Goal: Task Accomplishment & Management: Use online tool/utility

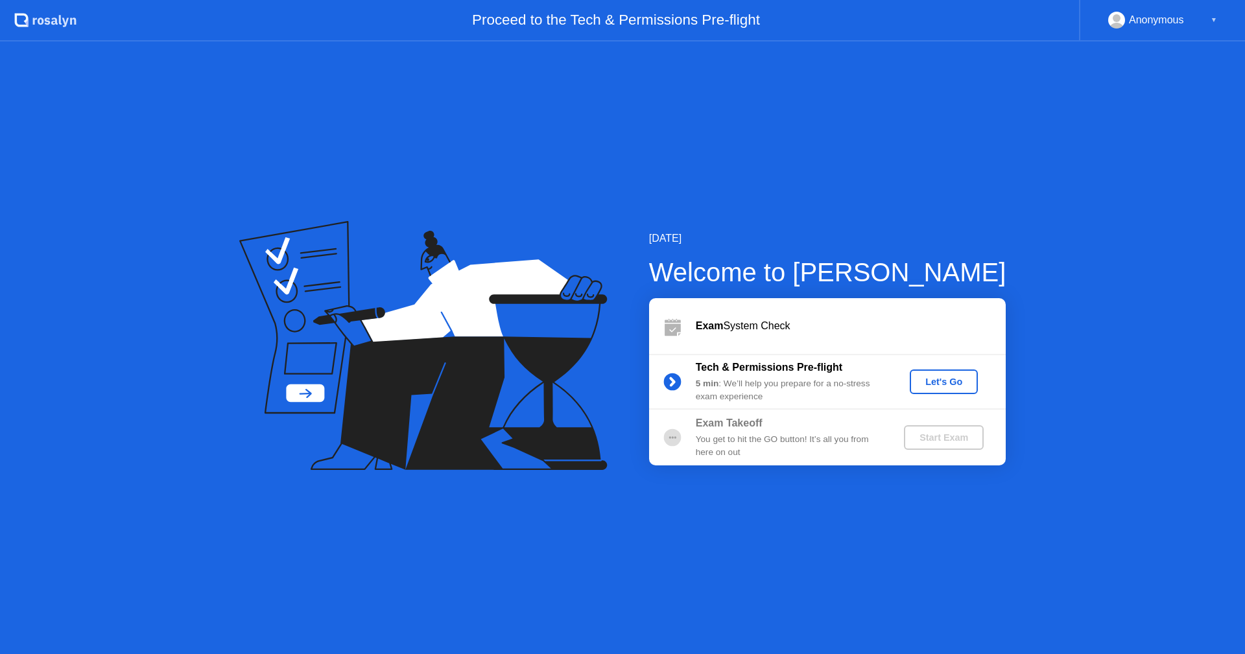
click at [929, 387] on div "Let's Go" at bounding box center [944, 382] width 58 height 10
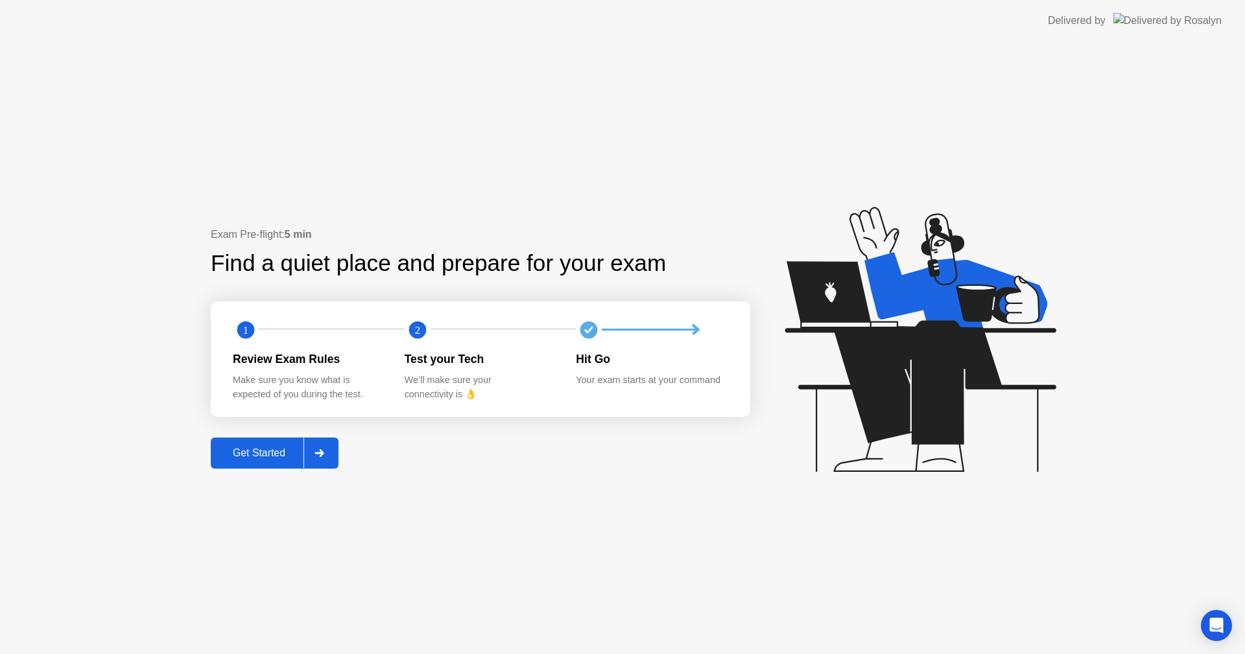
click at [270, 450] on div "Get Started" at bounding box center [259, 453] width 89 height 12
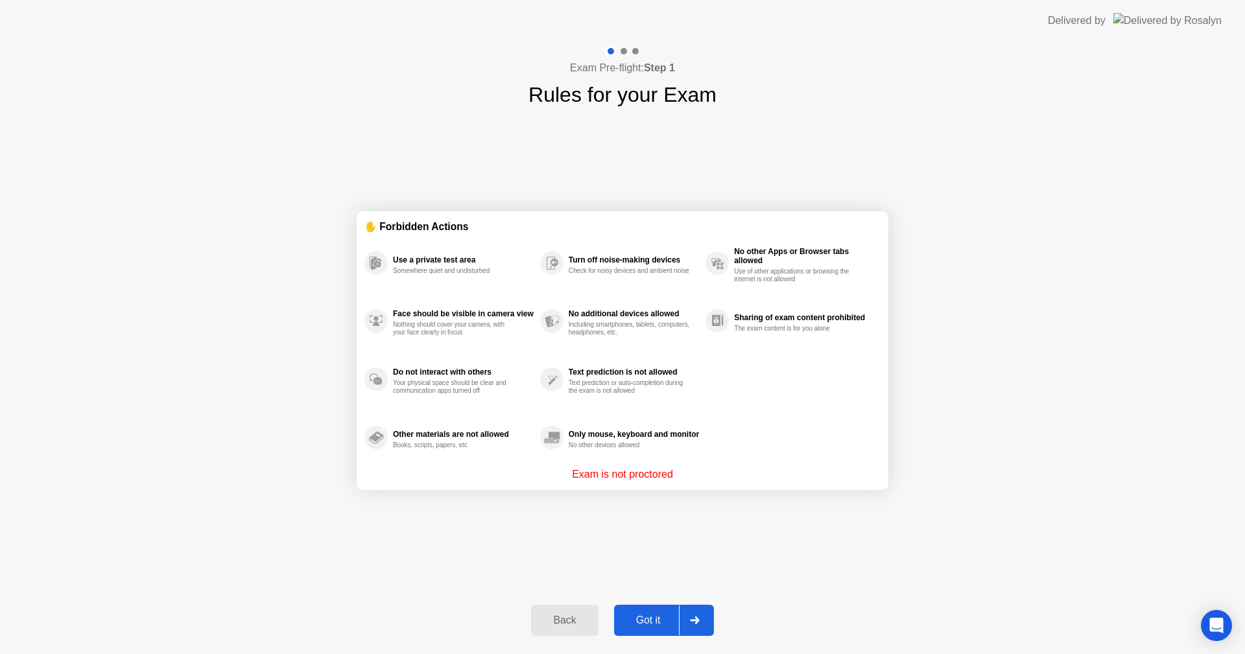
click at [682, 608] on div at bounding box center [694, 620] width 31 height 30
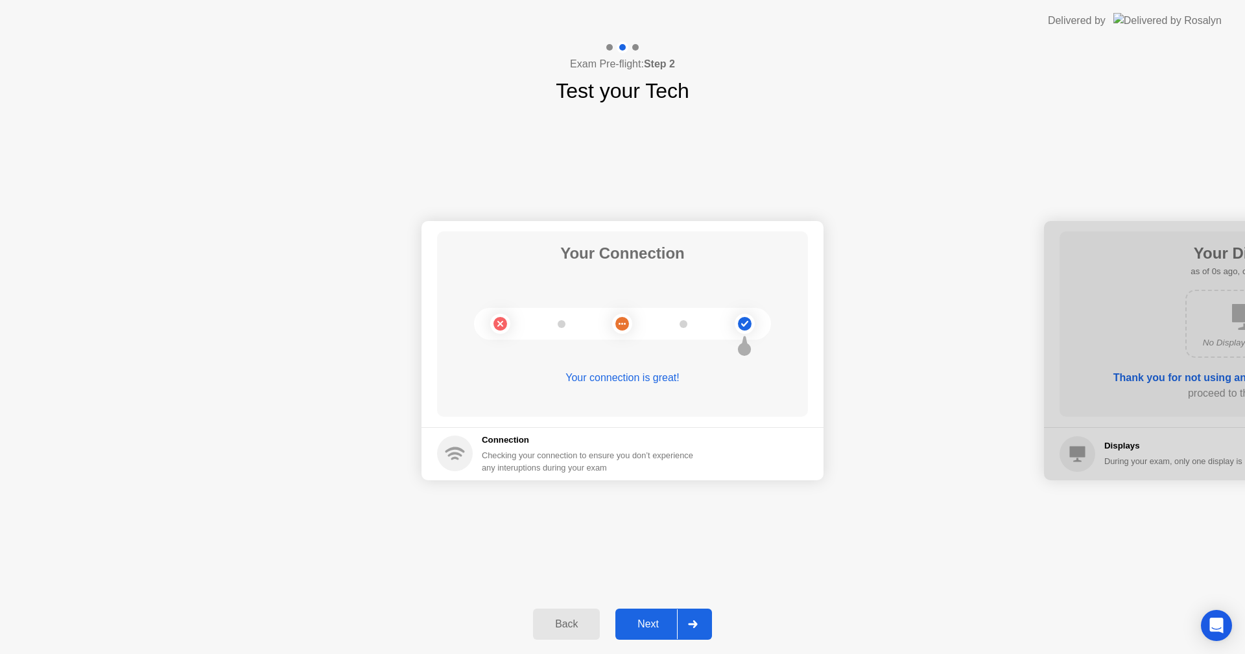
click at [682, 629] on div at bounding box center [692, 624] width 31 height 30
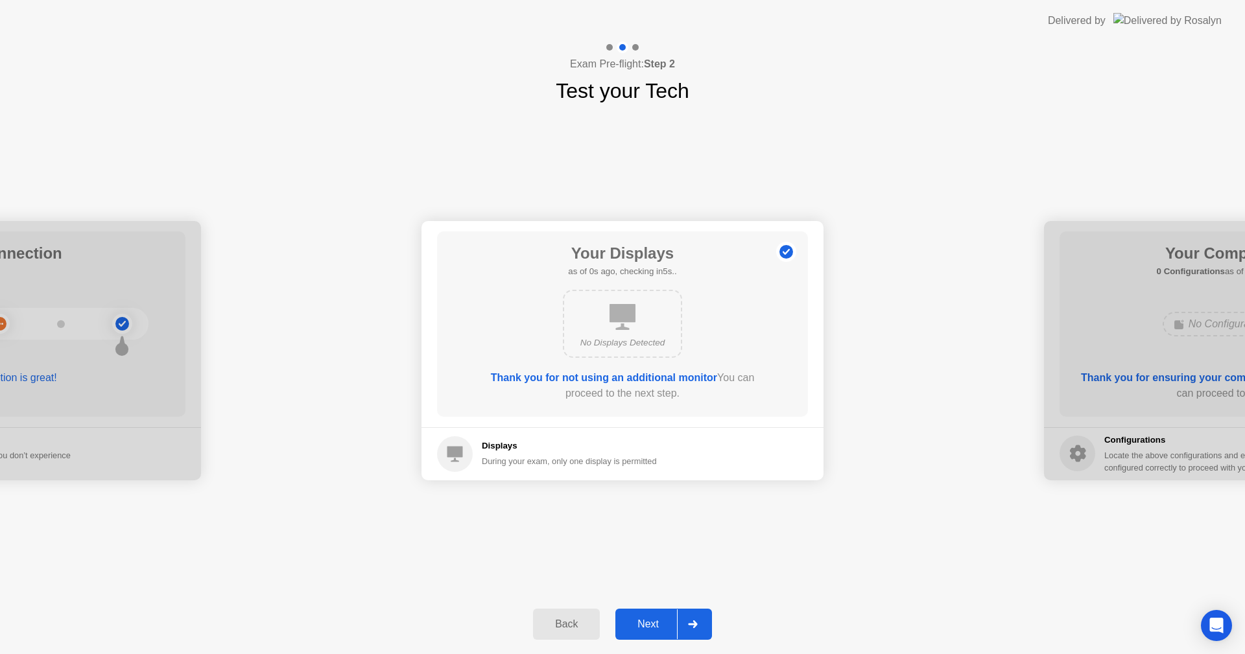
click at [682, 629] on div at bounding box center [692, 624] width 31 height 30
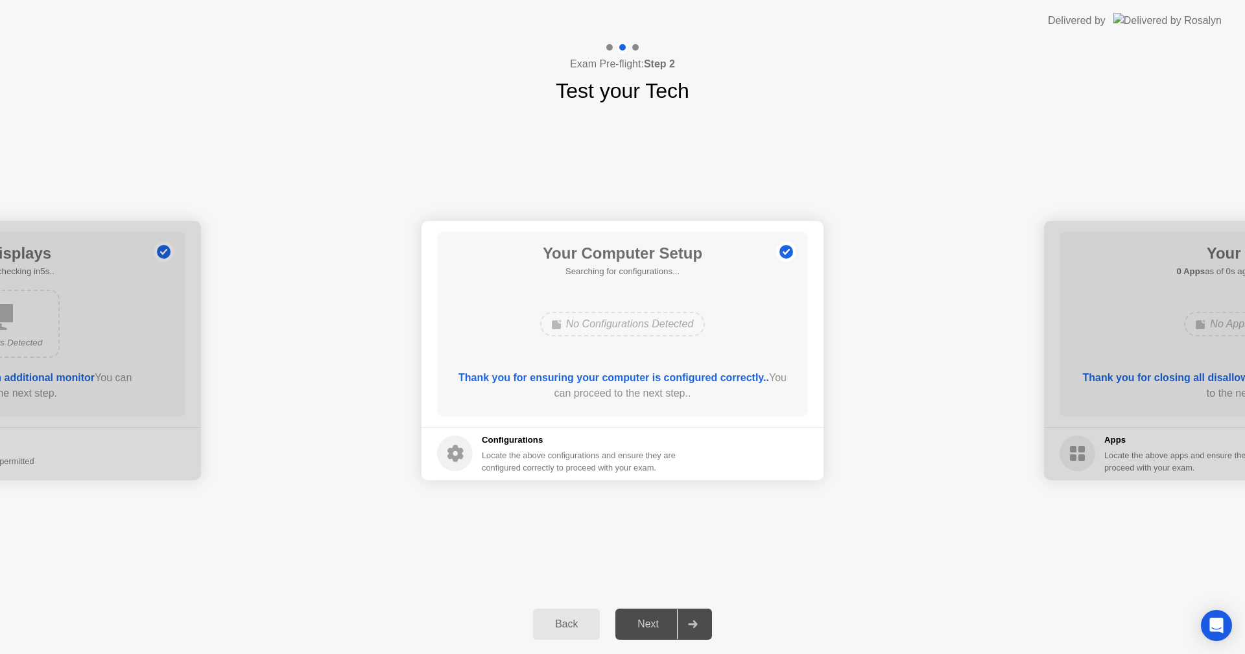
click at [682, 629] on div at bounding box center [692, 624] width 31 height 30
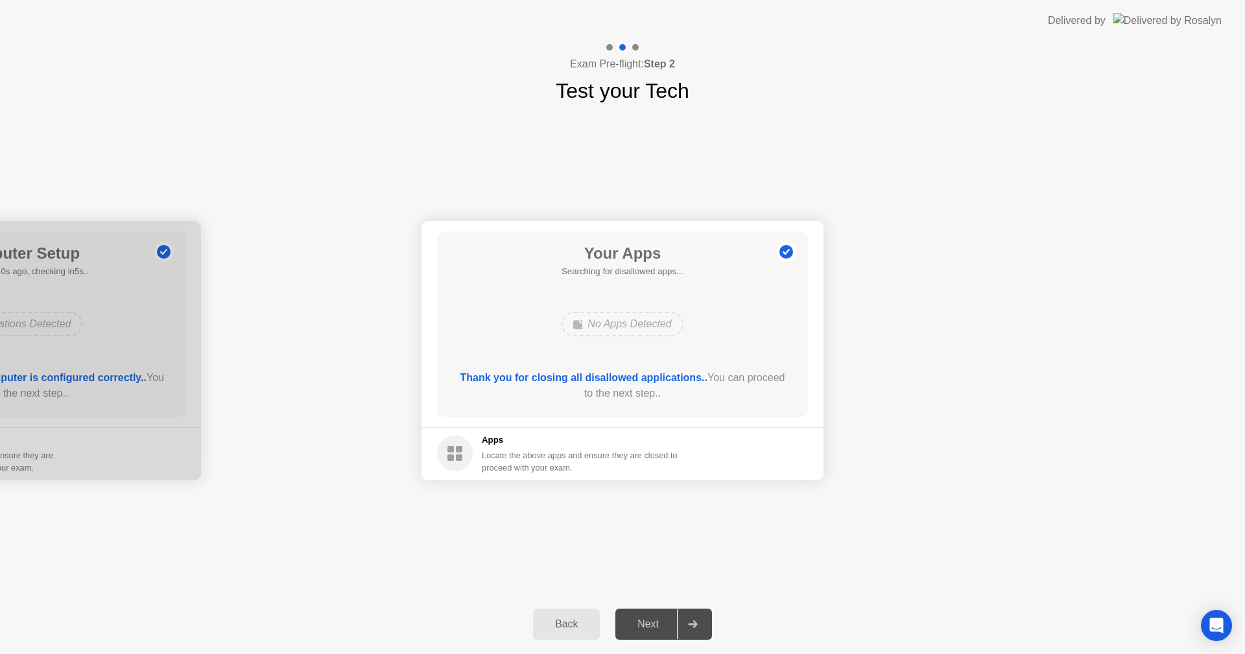
click at [682, 629] on div at bounding box center [692, 624] width 31 height 30
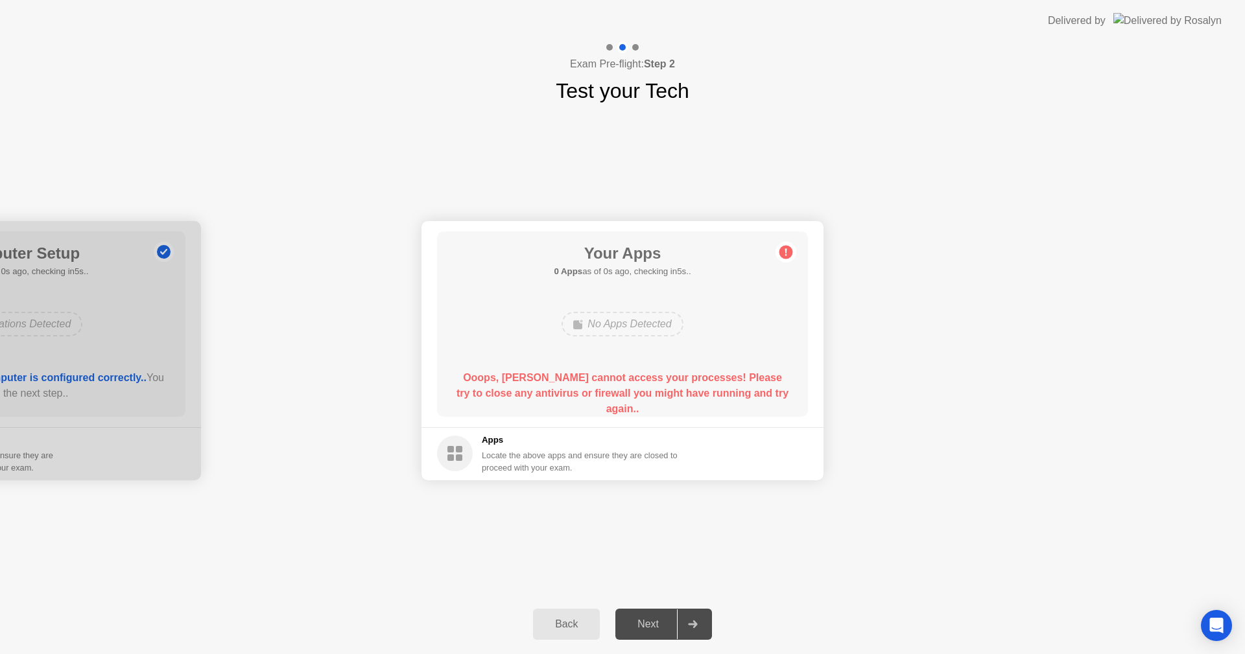
click at [682, 629] on div at bounding box center [692, 624] width 31 height 30
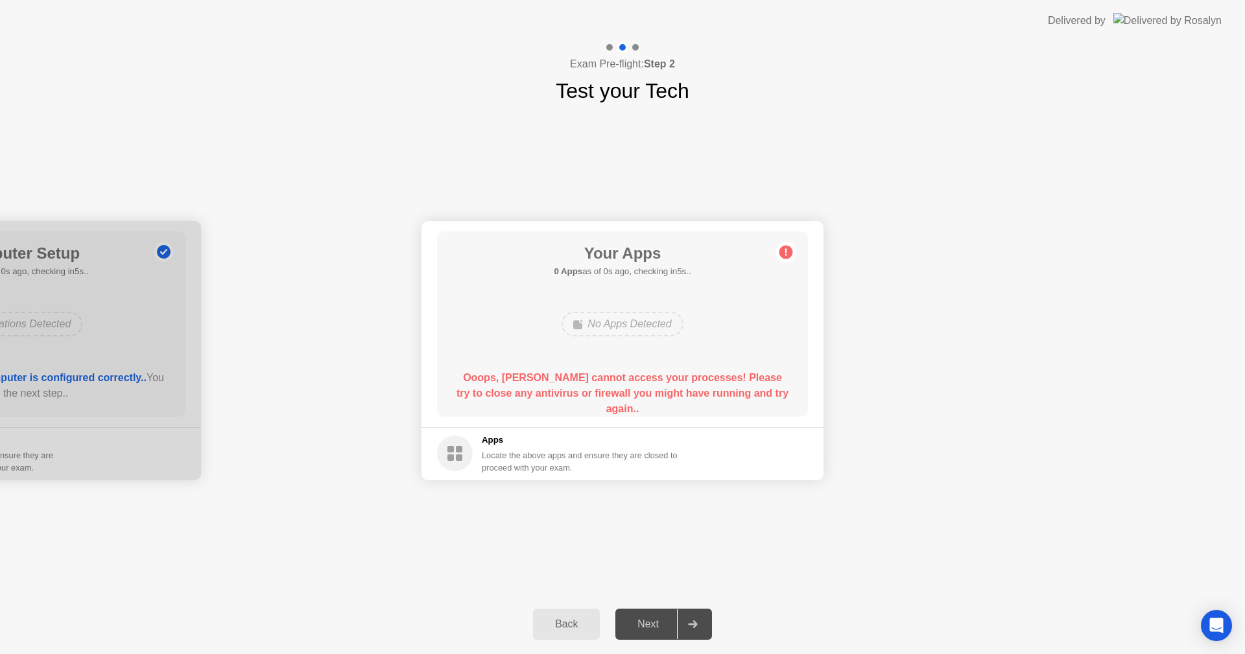
click at [679, 627] on div at bounding box center [692, 624] width 31 height 30
click at [674, 623] on div "Next" at bounding box center [648, 624] width 58 height 12
click at [673, 618] on div "Next" at bounding box center [648, 624] width 58 height 12
drag, startPoint x: 673, startPoint y: 593, endPoint x: 672, endPoint y: 579, distance: 14.3
click at [673, 590] on div "Exam Pre-flight: Step 2 Test your Tech Your Connection Your connection is great…" at bounding box center [622, 347] width 1245 height 613
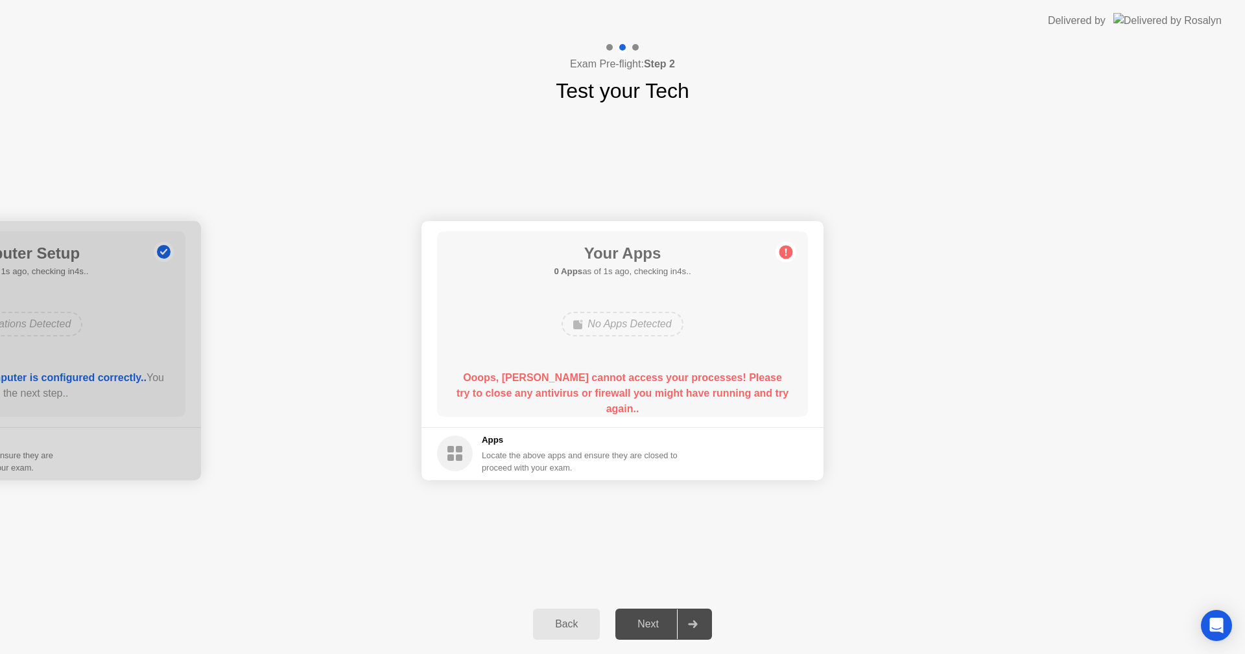
click at [670, 575] on div "Your Connection Your connection is great! Connection Checking your connection t…" at bounding box center [622, 350] width 1245 height 488
click at [666, 572] on div "Your Connection Your connection is great! Connection Checking your connection t…" at bounding box center [622, 350] width 1245 height 488
click at [662, 569] on div "Your Connection Your connection is great! Connection Checking your connection t…" at bounding box center [622, 350] width 1245 height 488
click at [661, 567] on div "Your Connection Your connection is great! Connection Checking your connection t…" at bounding box center [622, 350] width 1245 height 488
click at [657, 570] on div "Your Connection Your connection is great! Connection Checking your connection t…" at bounding box center [622, 350] width 1245 height 488
